Goal: Task Accomplishment & Management: Use online tool/utility

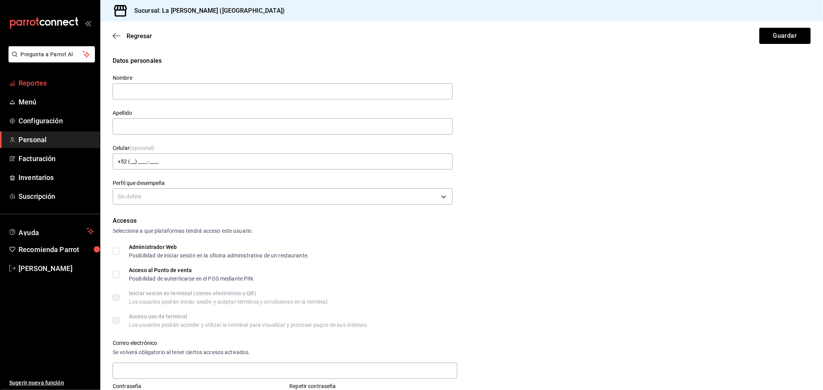
click at [24, 75] on link "Reportes" at bounding box center [50, 83] width 100 height 17
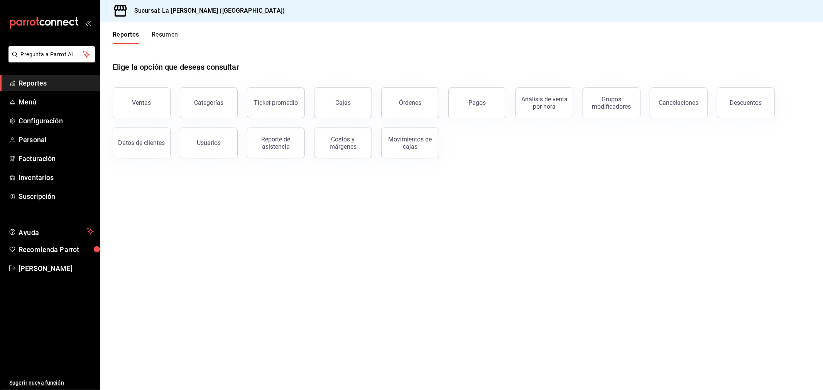
click at [121, 100] on button "Ventas" at bounding box center [142, 103] width 58 height 31
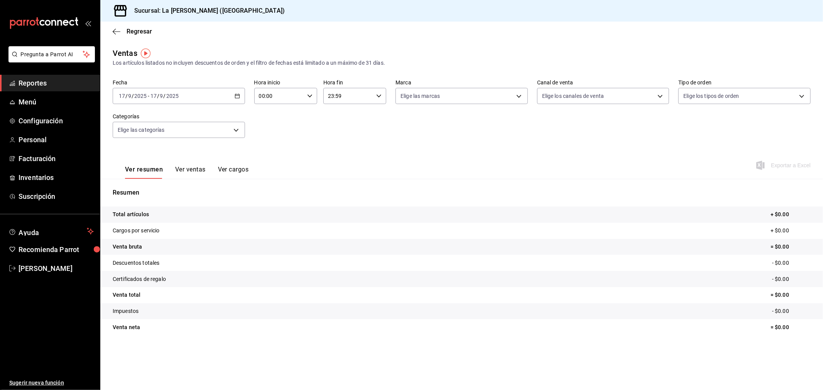
click at [256, 97] on input "00:00" at bounding box center [279, 95] width 50 height 15
click at [270, 133] on button "10" at bounding box center [270, 129] width 29 height 15
type input "10:00"
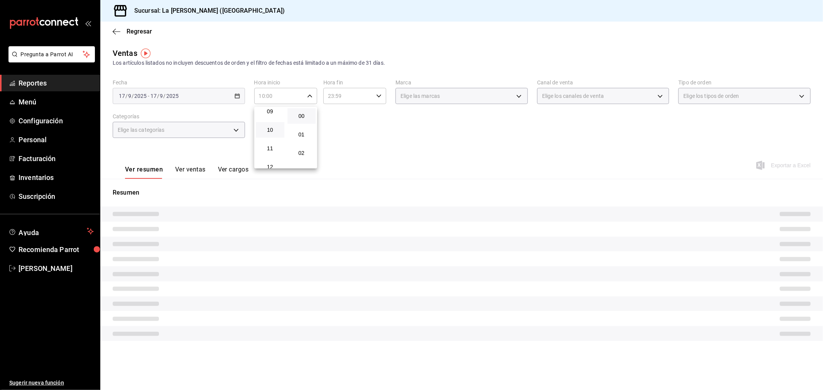
click at [341, 105] on div at bounding box center [411, 195] width 823 height 390
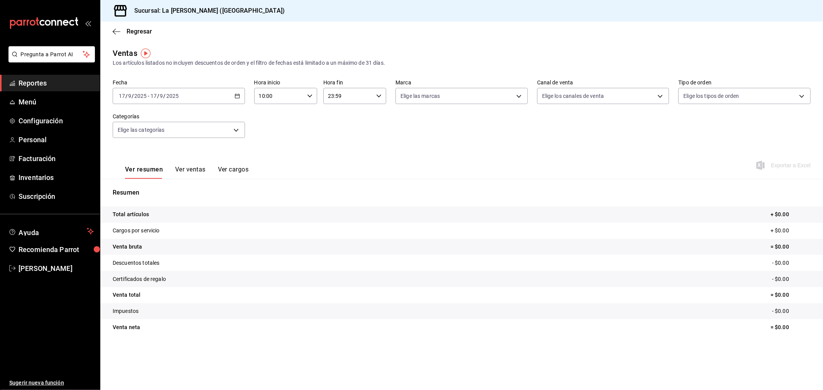
click at [341, 105] on div "Fecha [DATE] [DATE] - [DATE] [DATE] Hora inicio 10:00 Hora inicio Hora fin 23:5…" at bounding box center [462, 113] width 698 height 68
click at [344, 98] on input "23:59" at bounding box center [348, 95] width 50 height 15
click at [346, 111] on span "04" at bounding box center [338, 112] width 19 height 6
type input "04:59"
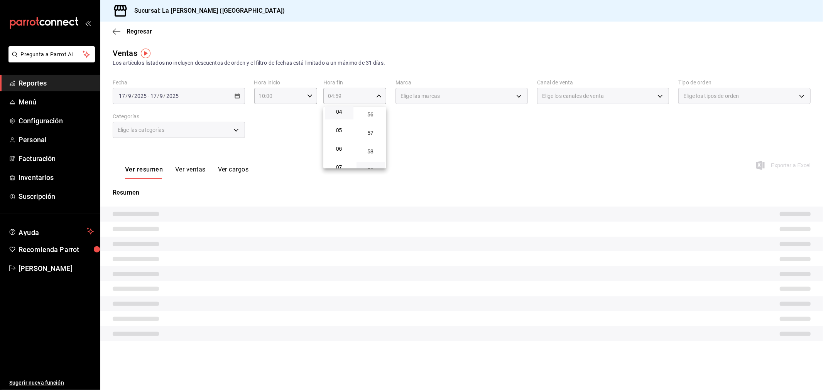
click at [279, 120] on div at bounding box center [411, 195] width 823 height 390
click at [235, 103] on div "[DATE] [DATE] - [DATE] [DATE]" at bounding box center [179, 96] width 132 height 16
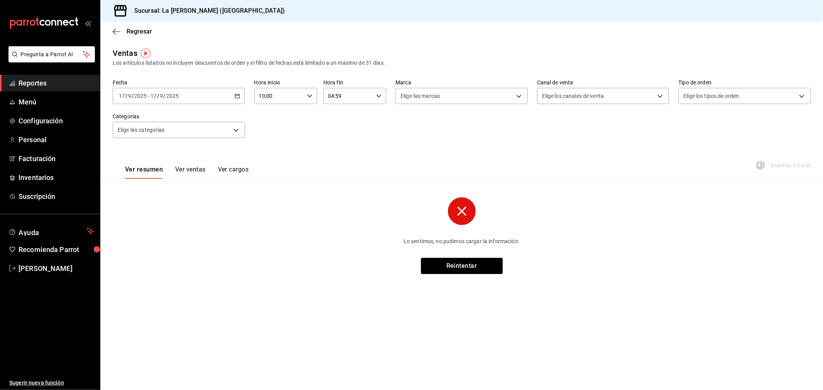
click at [240, 100] on div "[DATE] [DATE] - [DATE] [DATE]" at bounding box center [179, 96] width 132 height 16
click at [165, 191] on span "Rango de fechas" at bounding box center [149, 189] width 60 height 8
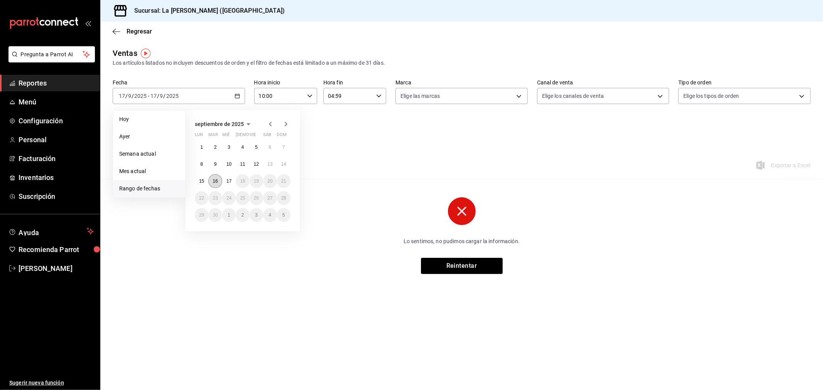
click at [215, 185] on button "16" at bounding box center [215, 181] width 14 height 14
click at [228, 182] on abbr "17" at bounding box center [228, 181] width 5 height 5
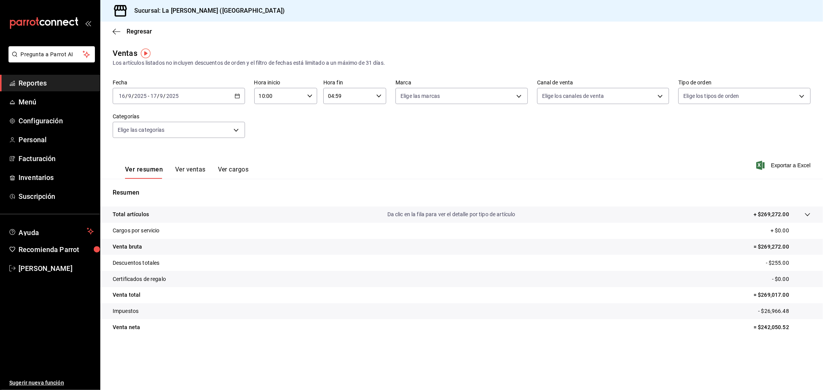
click at [341, 146] on div "Fecha [DATE] [DATE] - [DATE] [DATE] Hora inicio 10:00 Hora inicio Hora fin 04:5…" at bounding box center [462, 113] width 698 height 68
click at [30, 176] on span "Inventarios" at bounding box center [56, 177] width 75 height 10
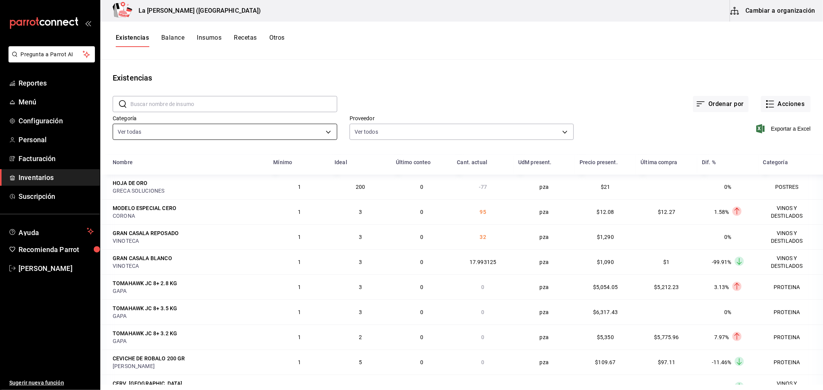
click at [227, 133] on body "Pregunta a Parrot AI Reportes Menú Configuración Personal Facturación Inventari…" at bounding box center [411, 192] width 823 height 385
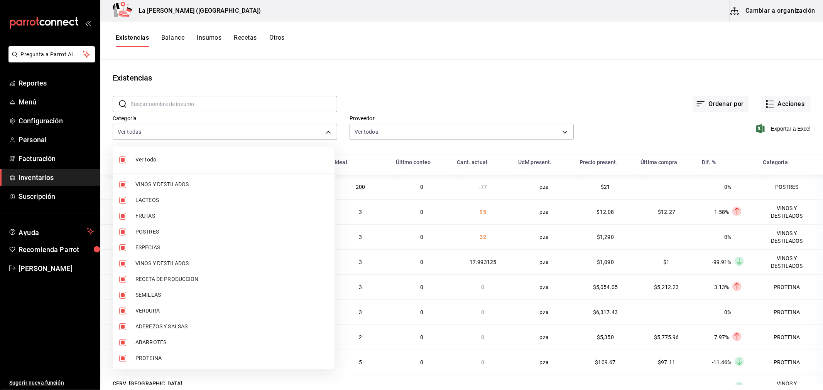
click at [195, 159] on span "Ver todo" at bounding box center [231, 160] width 193 height 8
checkbox input "false"
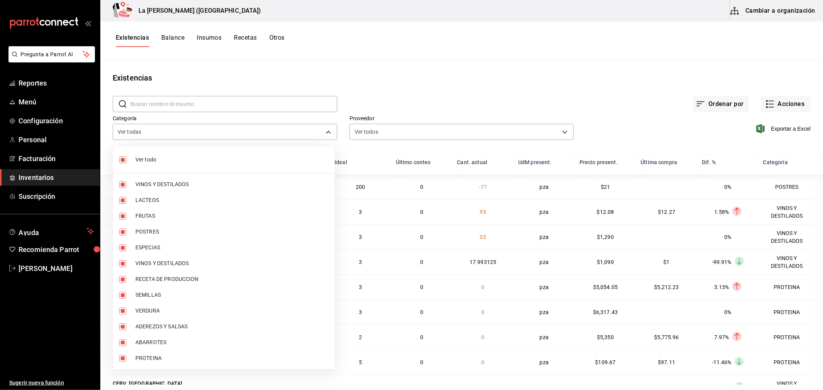
checkbox input "false"
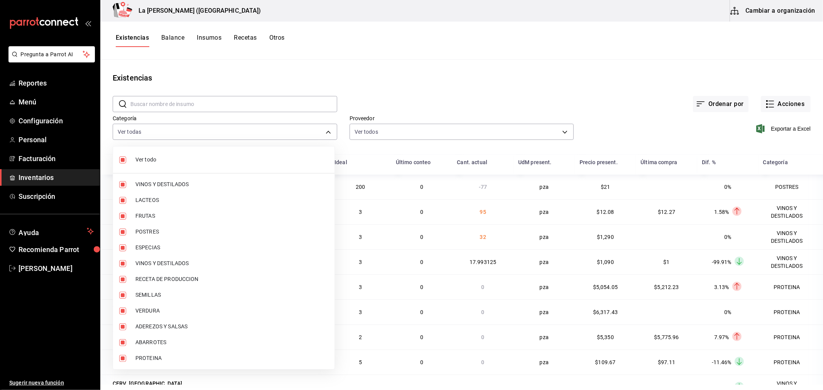
checkbox input "false"
click at [160, 365] on li "PROTEINA" at bounding box center [223, 359] width 221 height 16
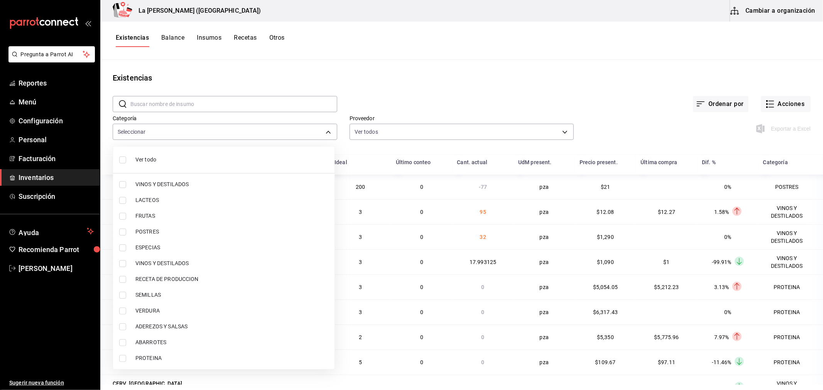
type input "89020659-a685-42c8-84d5-b1543ef933a3"
checkbox input "true"
click at [157, 234] on span "POSTRES" at bounding box center [231, 232] width 193 height 8
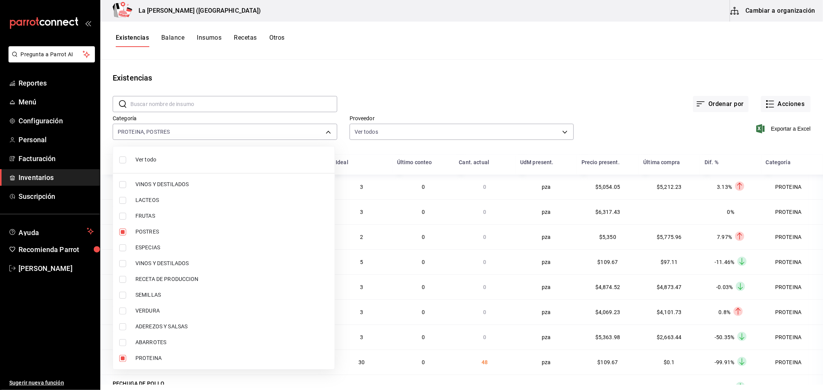
type input "89020659-a685-42c8-84d5-b1543ef933a3,300b8f87-2b59-439f-b980-3e97300322fa"
checkbox input "true"
click at [778, 129] on div at bounding box center [411, 195] width 823 height 390
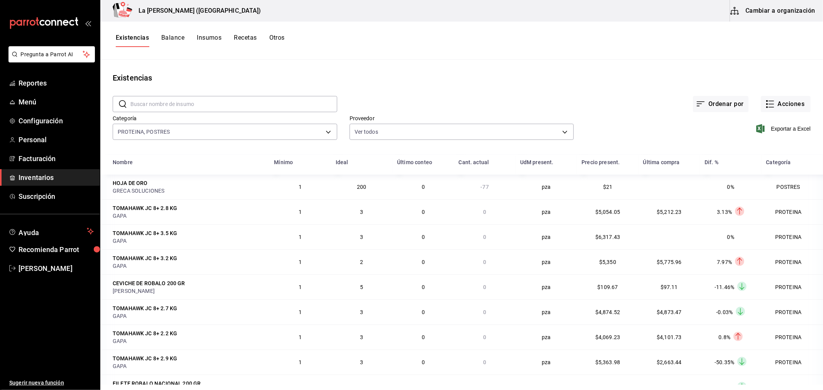
click at [778, 129] on span "Exportar a Excel" at bounding box center [784, 128] width 53 height 9
